Goal: Find specific page/section: Find specific page/section

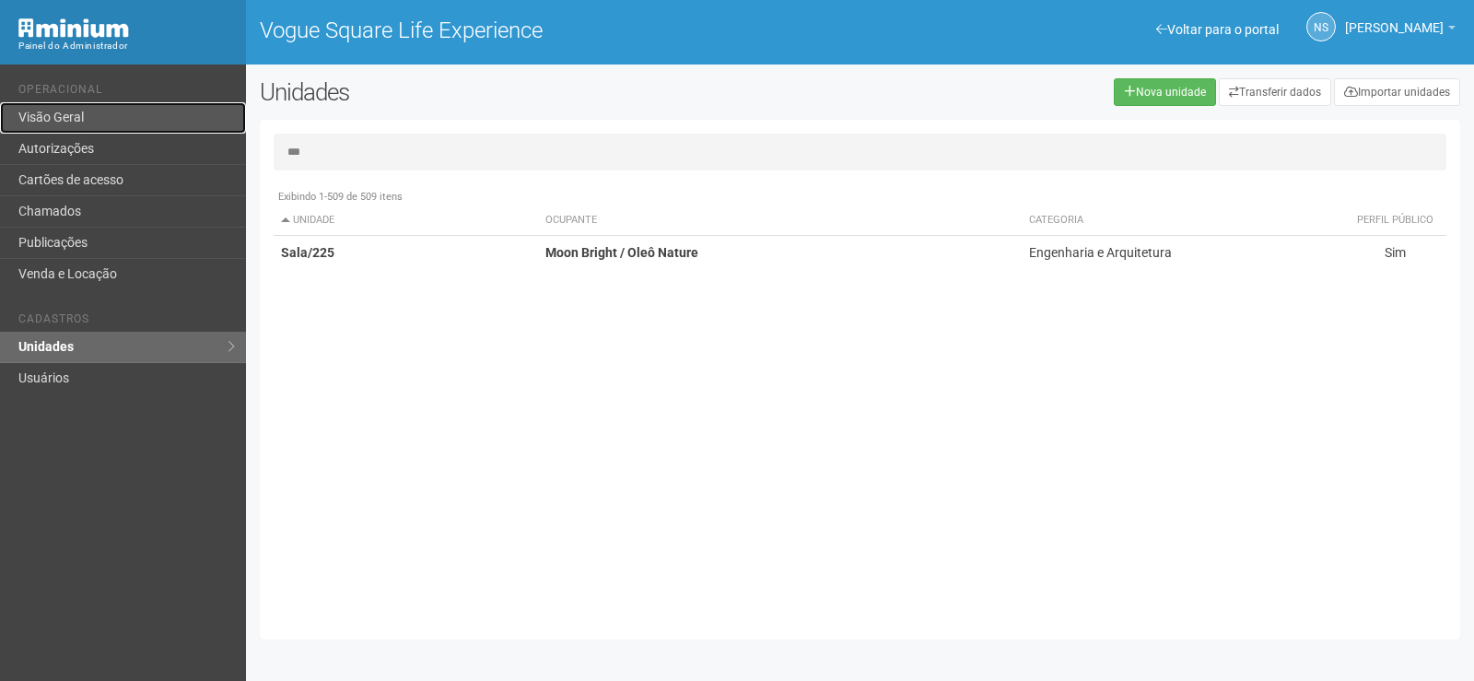
click at [83, 133] on link "Visão Geral" at bounding box center [123, 117] width 246 height 31
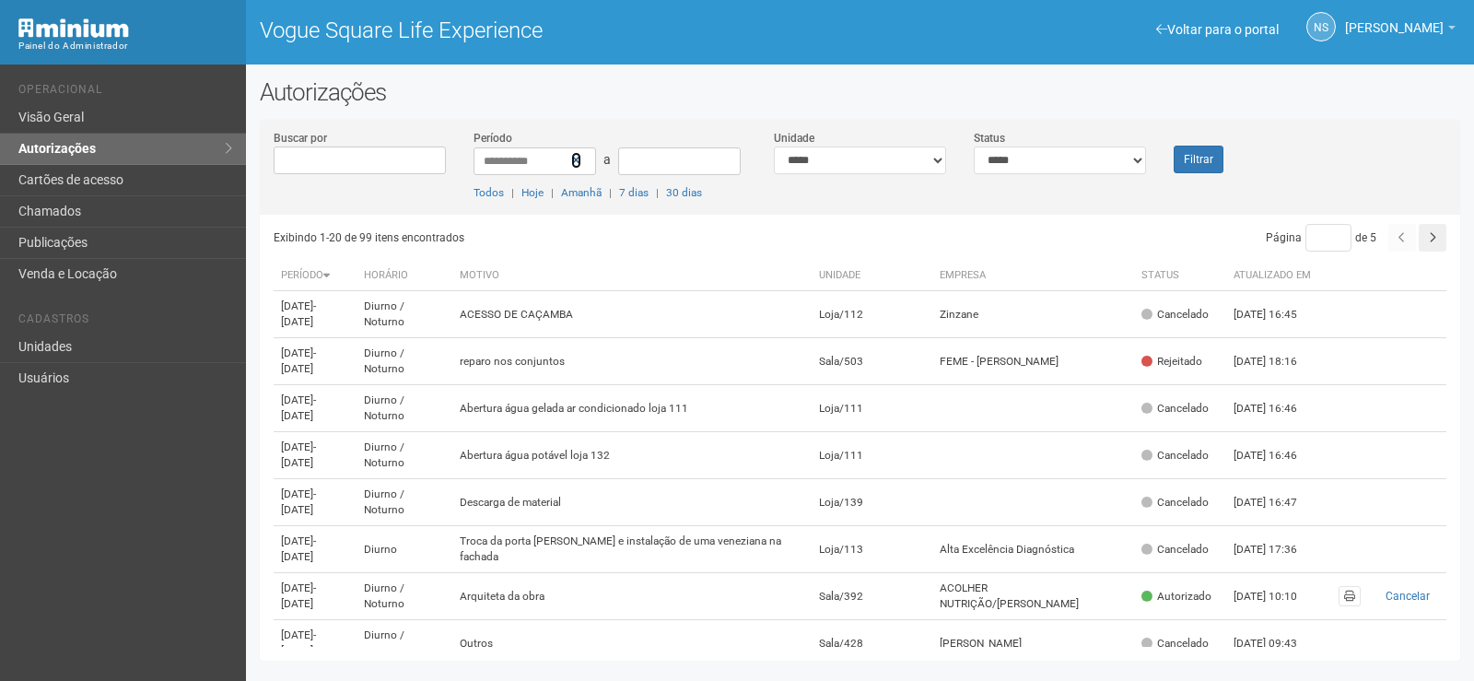
click at [576, 164] on icon at bounding box center [576, 160] width 10 height 13
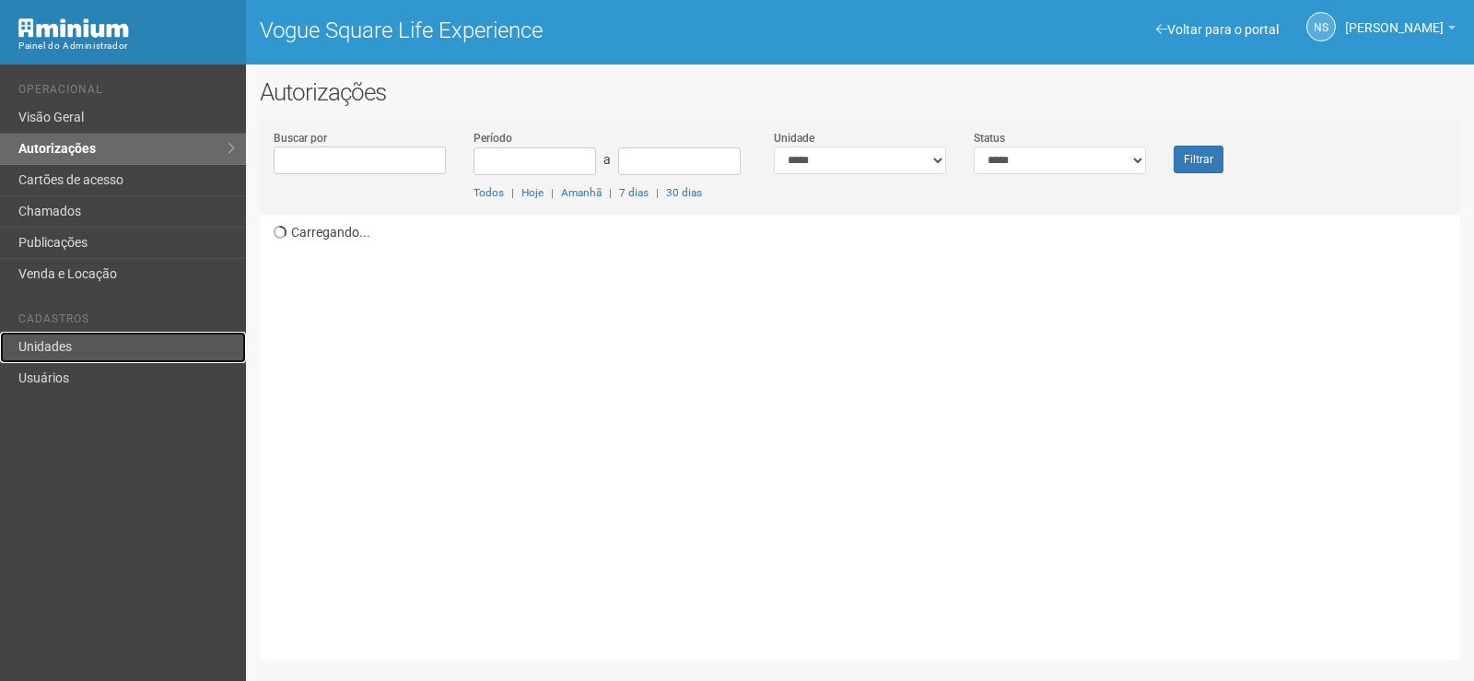
click at [151, 334] on link "Unidades" at bounding box center [123, 347] width 246 height 31
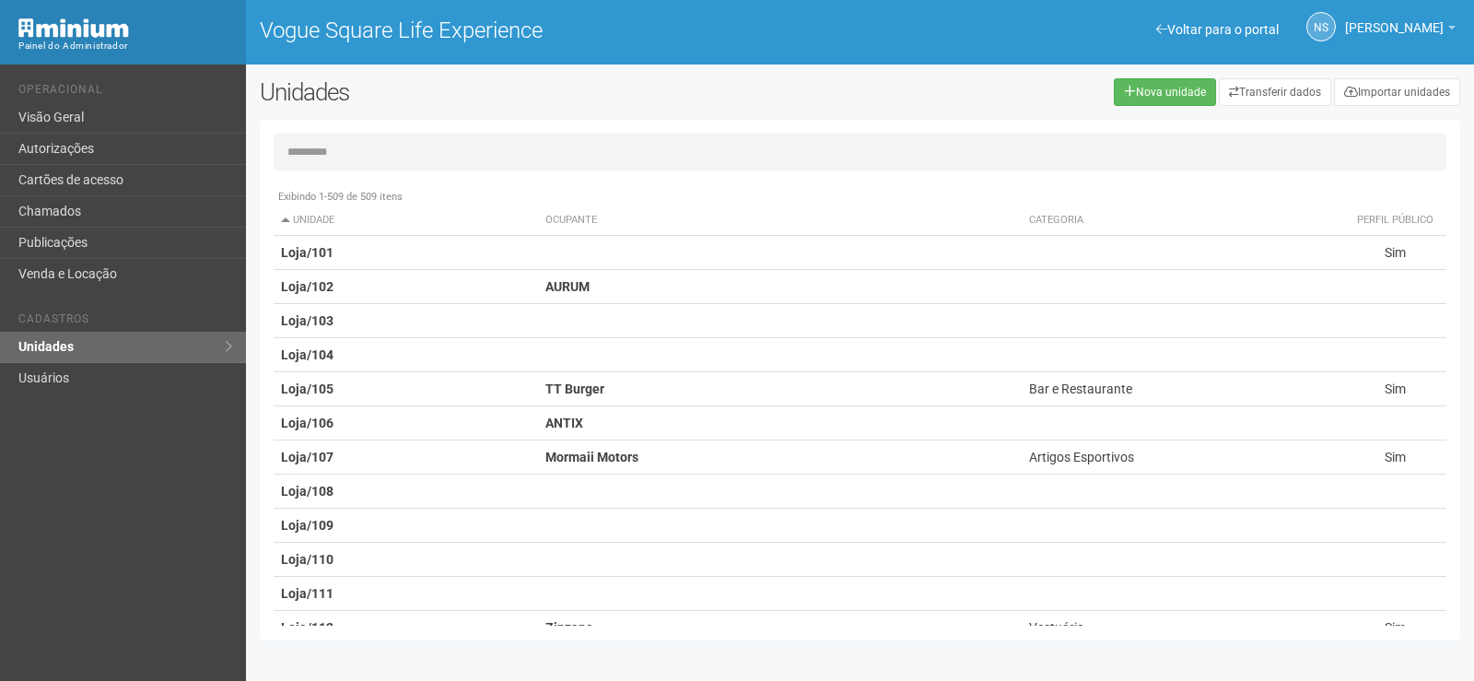
click at [316, 149] on input "text" at bounding box center [860, 152] width 1173 height 37
click at [128, 157] on link "Autorizações" at bounding box center [123, 149] width 246 height 31
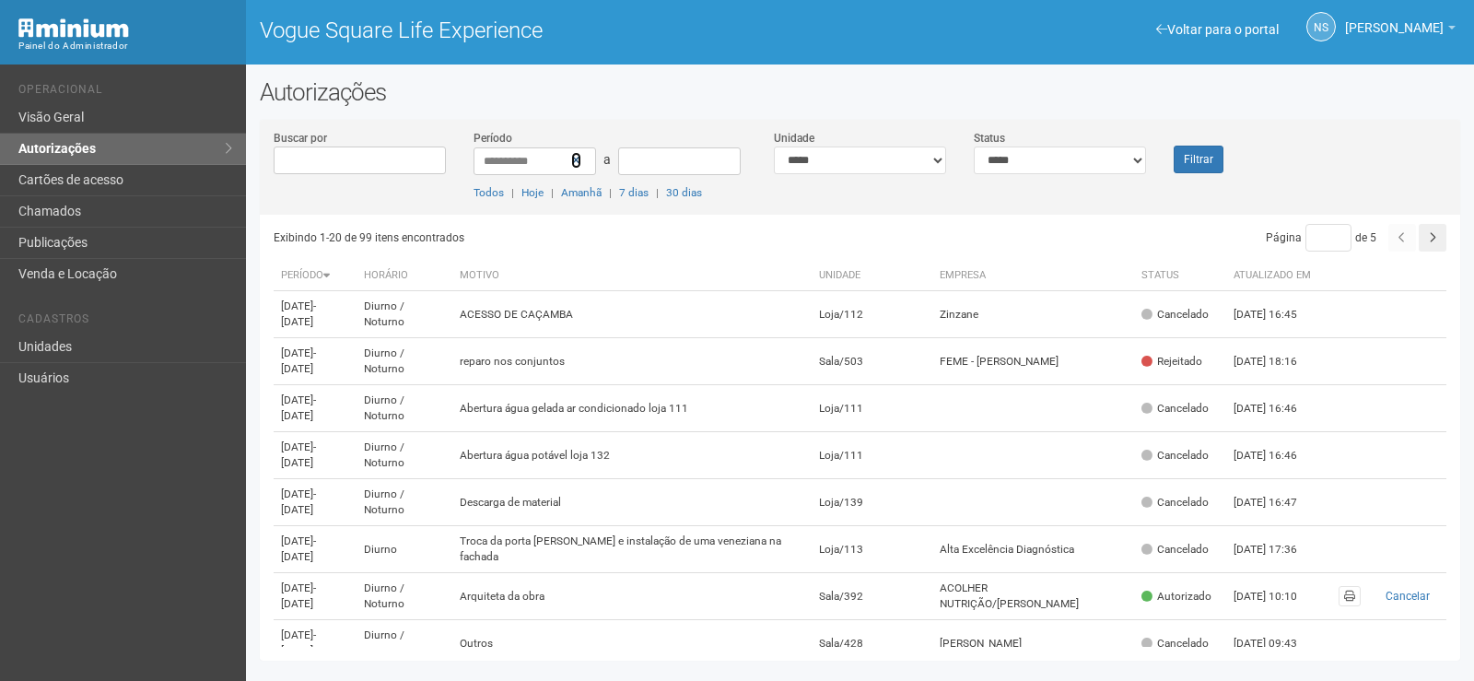
click at [572, 164] on icon at bounding box center [576, 160] width 10 height 13
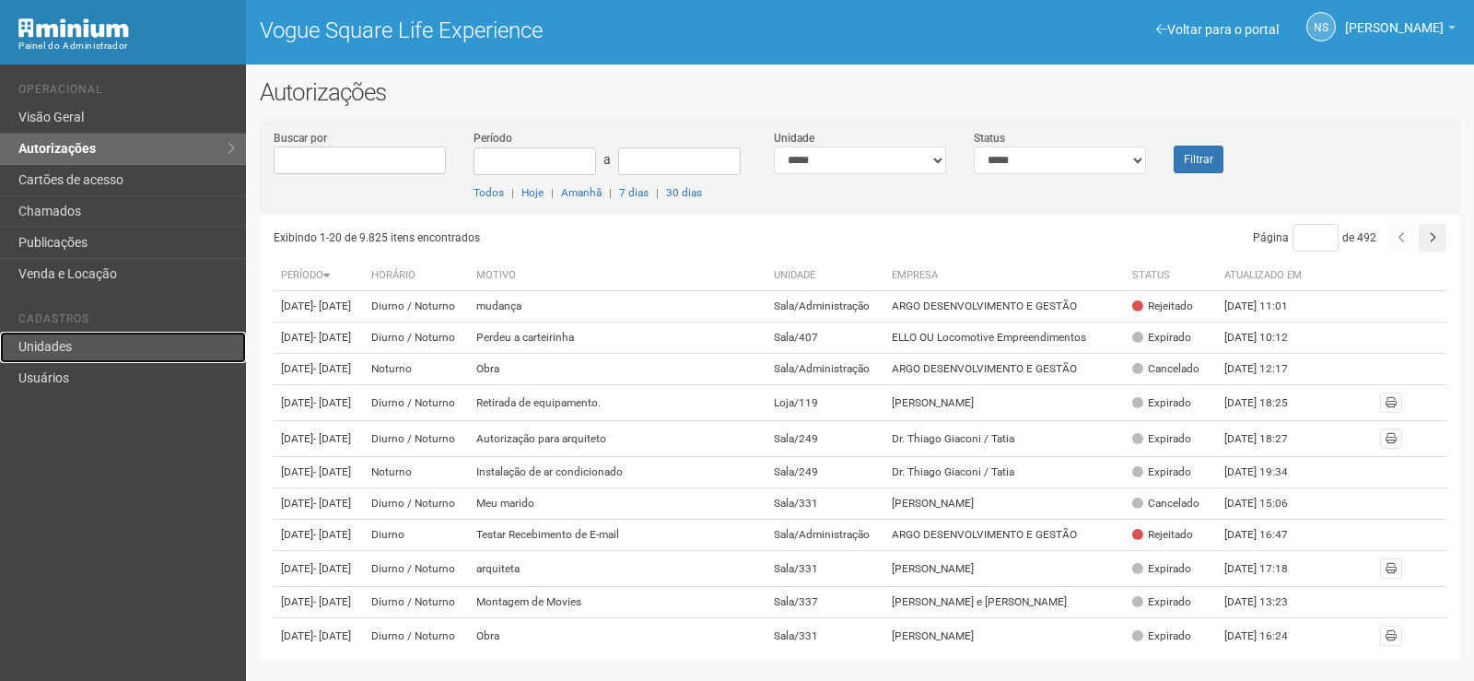
click at [168, 351] on link "Unidades" at bounding box center [123, 347] width 246 height 31
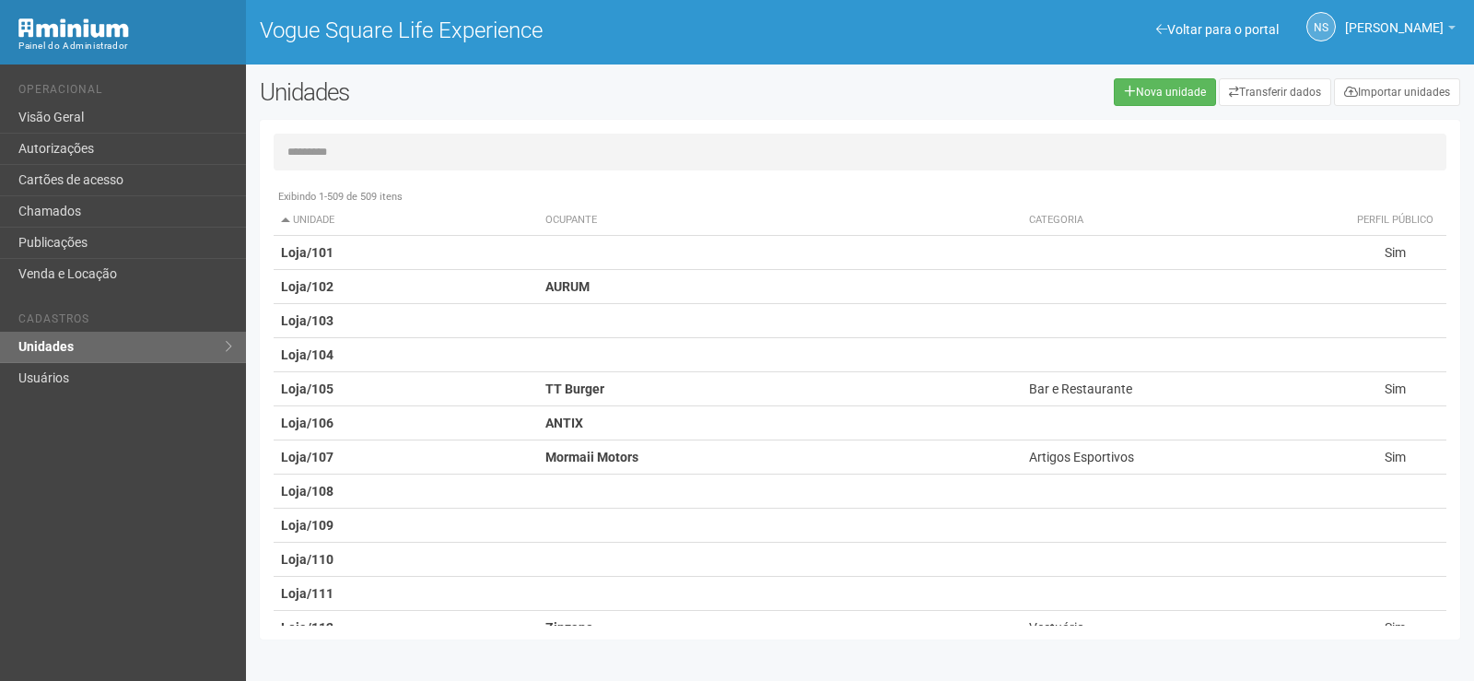
click at [335, 149] on input "text" at bounding box center [860, 152] width 1173 height 37
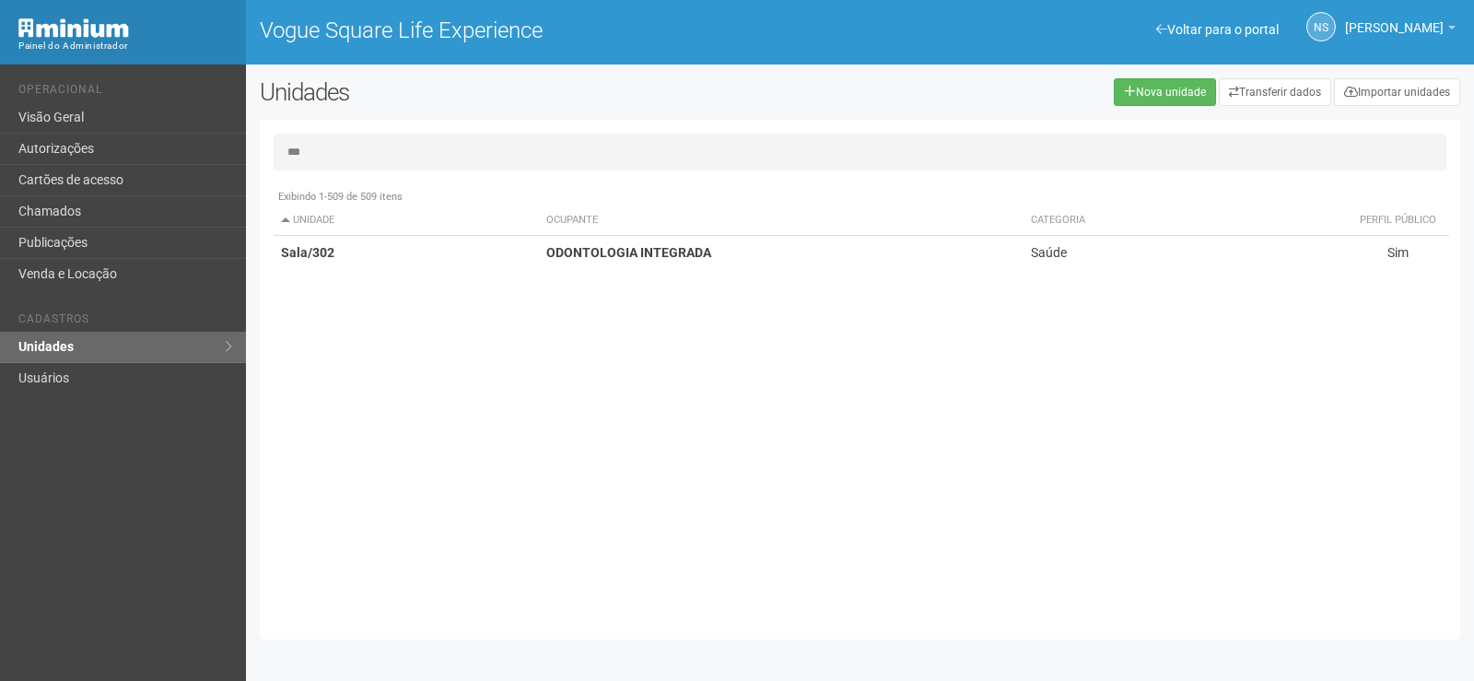
click at [560, 274] on div "Exibindo 1-509 de 509 itens Unidade Ocupante Categoria Perfil público Loja/101 …" at bounding box center [867, 403] width 1187 height 446
click at [564, 256] on strong "ODONTOLOGIA INTEGRADA" at bounding box center [628, 252] width 165 height 15
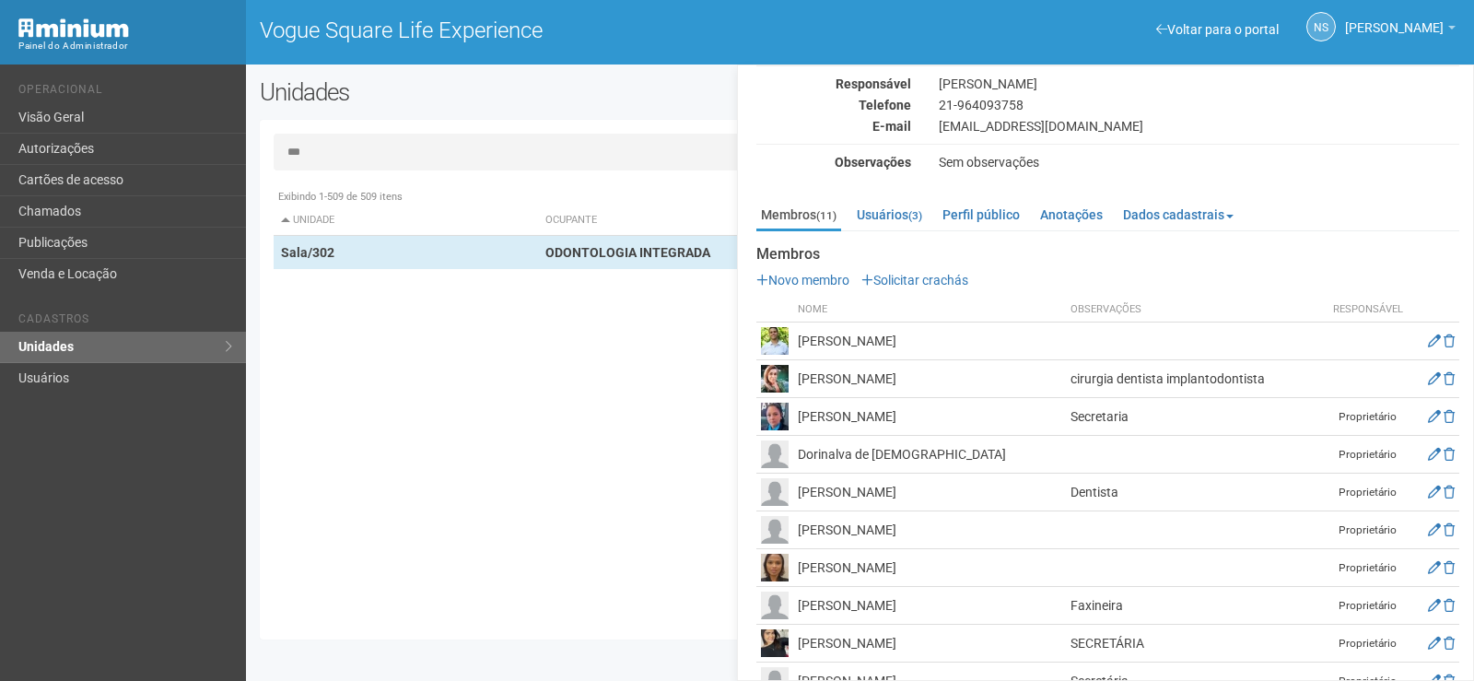
scroll to position [173, 0]
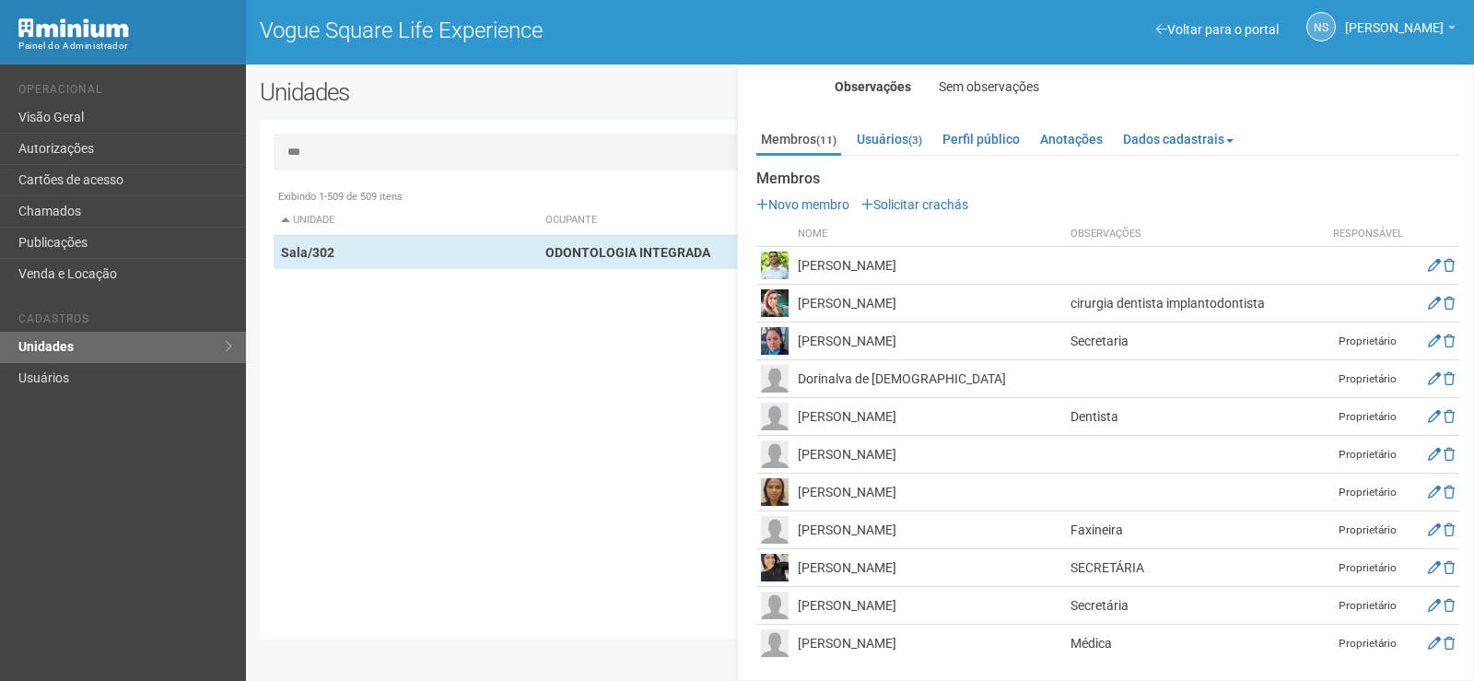
click at [364, 153] on input "***" at bounding box center [860, 152] width 1173 height 37
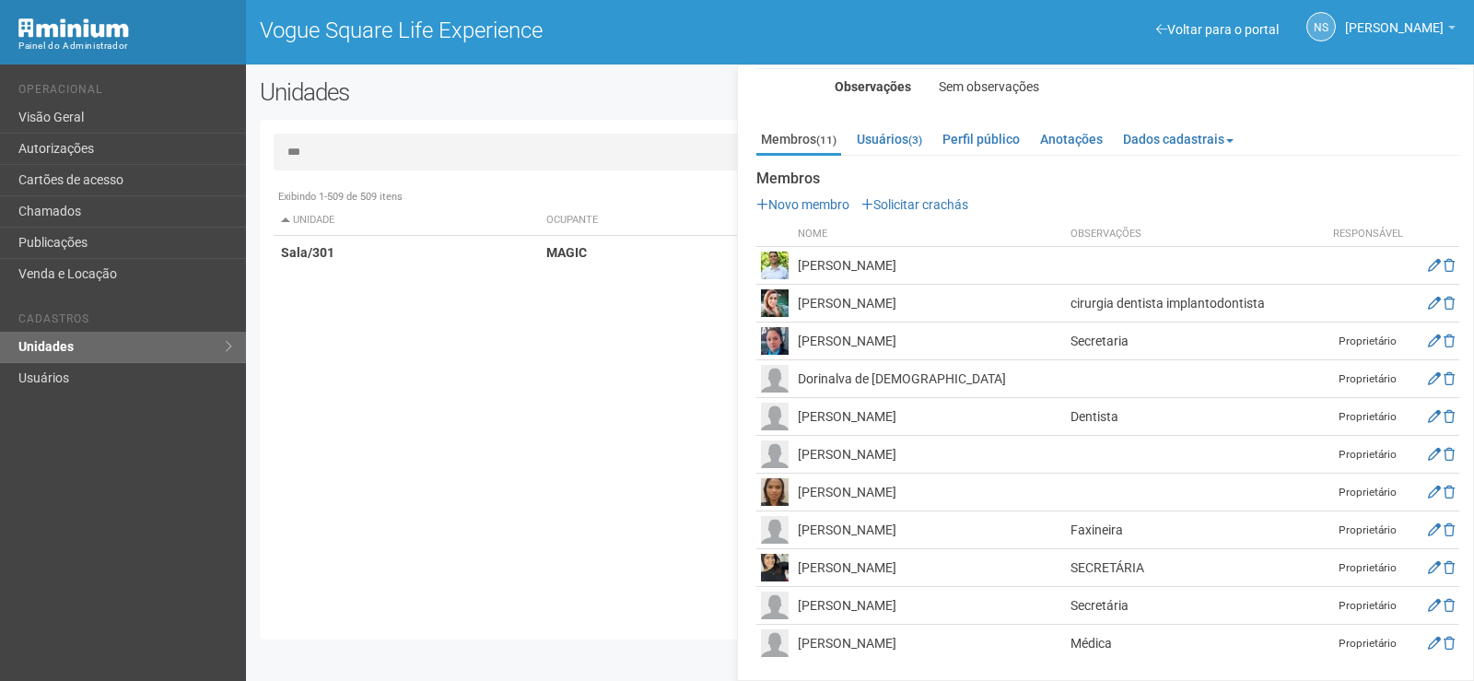
type input "***"
drag, startPoint x: 528, startPoint y: 382, endPoint x: 528, endPoint y: 370, distance: 12.0
click at [528, 380] on div "Exibindo 1-509 de 509 itens Unidade Ocupante Categoria Perfil público Loja/101 …" at bounding box center [867, 403] width 1187 height 446
click at [539, 257] on td "MAGIC" at bounding box center [781, 253] width 485 height 34
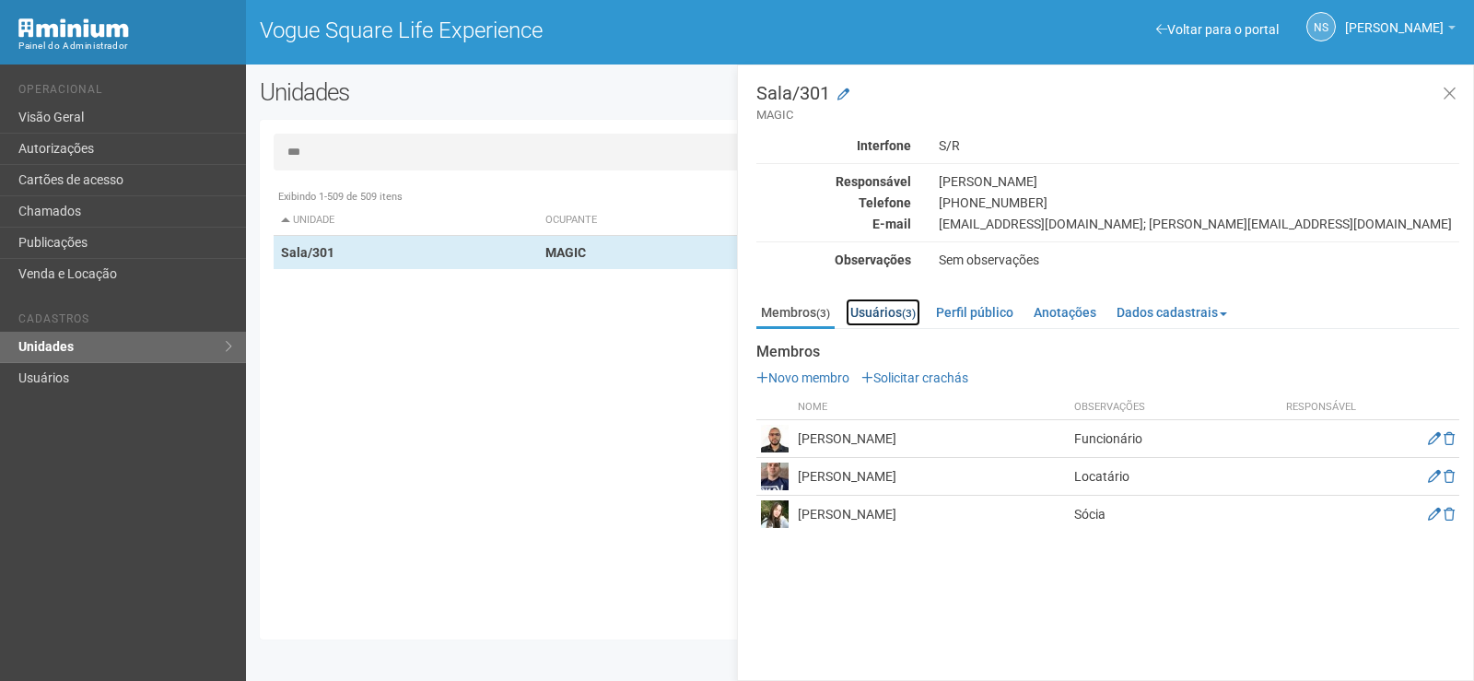
click at [870, 311] on link "Usuários (3)" at bounding box center [883, 313] width 75 height 28
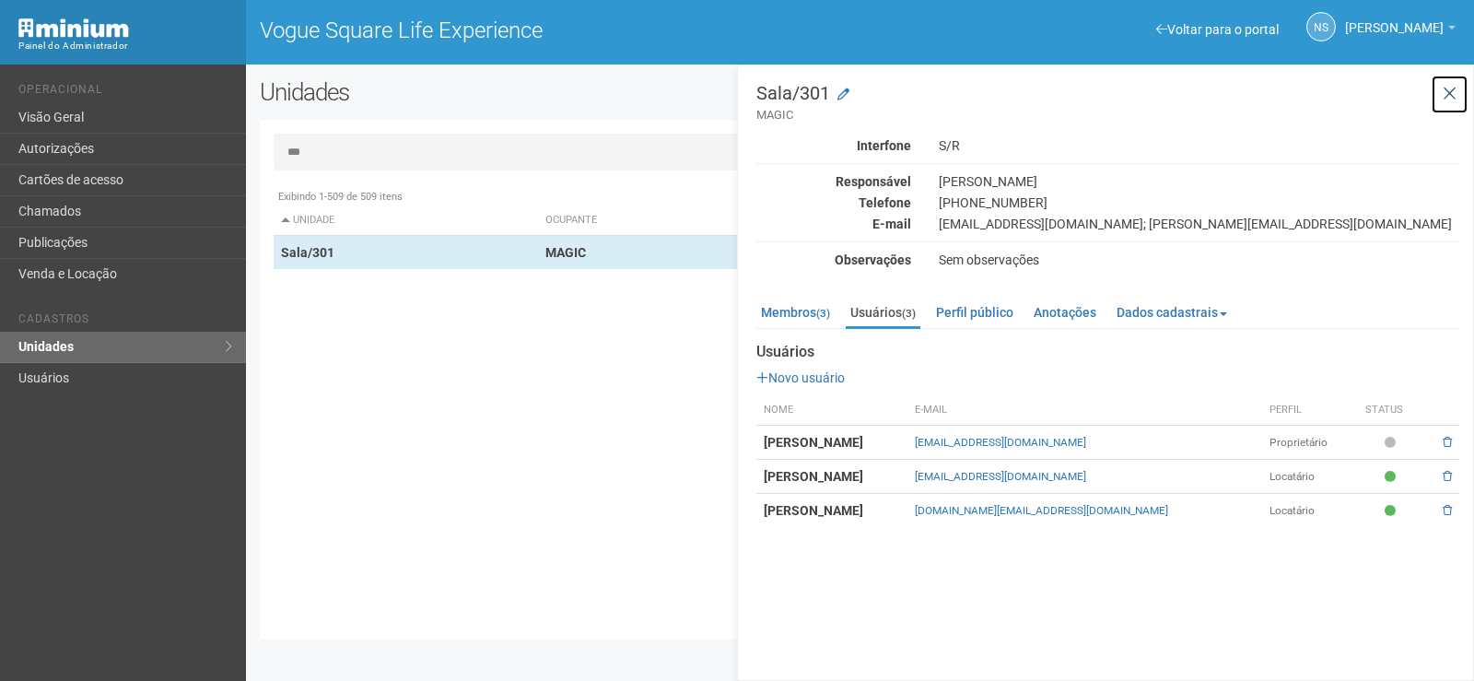
click at [1457, 93] on button at bounding box center [1450, 95] width 38 height 40
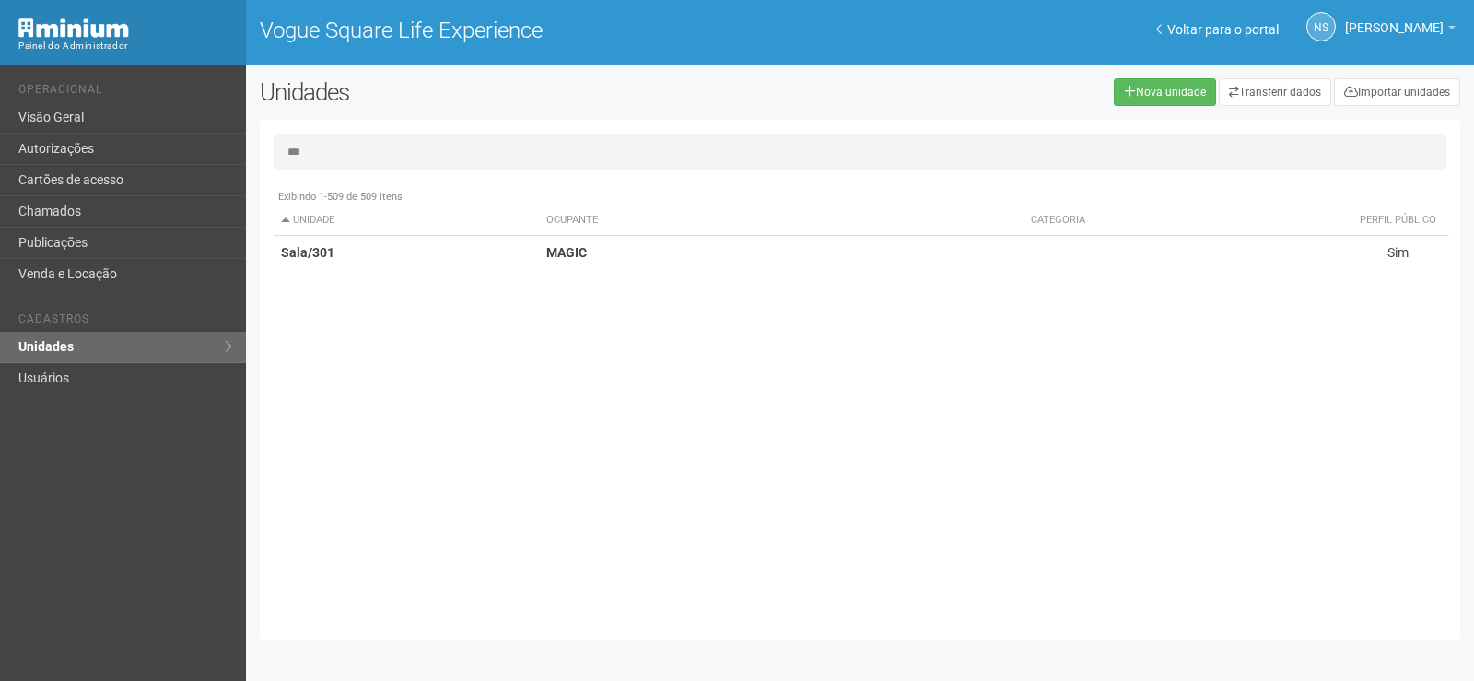
click at [1262, 289] on div "Exibindo 1-509 de 509 itens Unidade Ocupante Categoria Perfil público Loja/101 …" at bounding box center [867, 403] width 1187 height 446
